Goal: Task Accomplishment & Management: Use online tool/utility

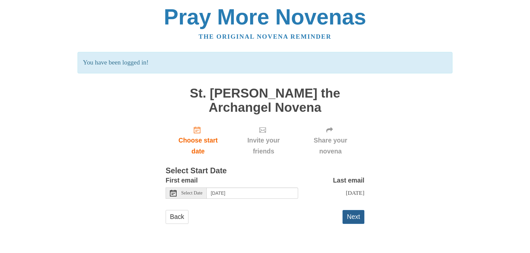
click at [352, 220] on button "Next" at bounding box center [353, 217] width 22 height 14
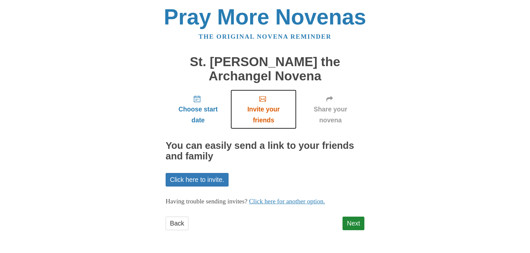
click at [261, 109] on span "Invite your friends" at bounding box center [263, 115] width 53 height 22
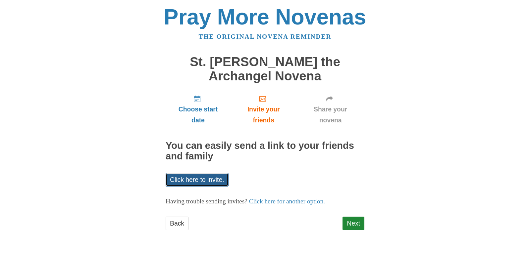
click at [203, 179] on link "Click here to invite." at bounding box center [197, 180] width 63 height 14
click at [427, 155] on div "Pray More Novenas The original novena reminder St. Michael the Archangel Novena…" at bounding box center [264, 125] width 387 height 250
click at [356, 222] on link "Next" at bounding box center [353, 224] width 22 height 14
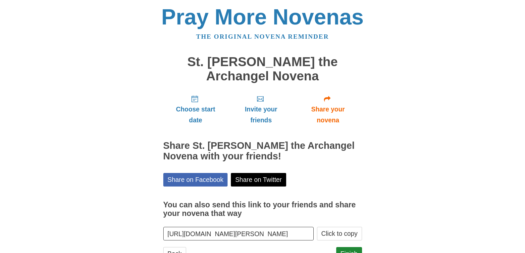
scroll to position [27, 0]
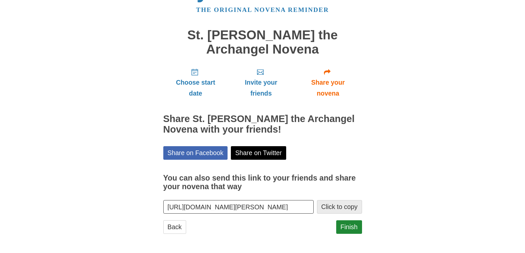
click at [334, 204] on button "Click to copy" at bounding box center [339, 207] width 45 height 14
click at [349, 223] on link "Finish" at bounding box center [349, 227] width 26 height 14
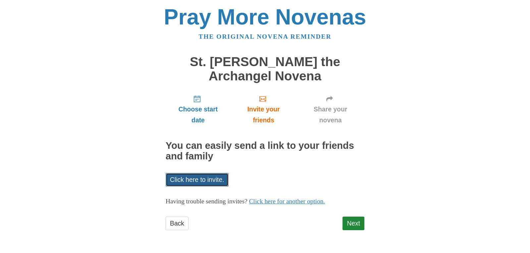
click at [198, 175] on link "Click here to invite." at bounding box center [197, 180] width 63 height 14
